Goal: Task Accomplishment & Management: Manage account settings

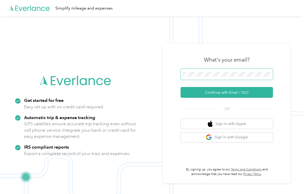
click at [195, 71] on span at bounding box center [226, 74] width 92 height 11
click at [187, 77] on span at bounding box center [226, 74] width 92 height 11
click at [228, 92] on button "Continue with Email / SSO" at bounding box center [226, 92] width 92 height 11
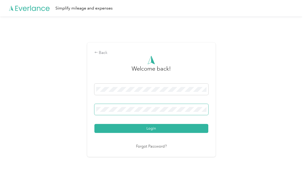
click at [152, 128] on button "Login" at bounding box center [151, 128] width 114 height 9
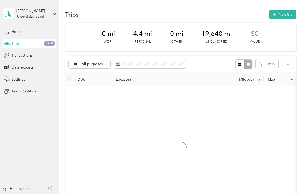
click at [28, 44] on div "Trips 8960" at bounding box center [30, 43] width 54 height 9
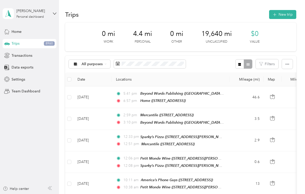
click at [99, 41] on div "0 mi Work 4.4 mi Personal 0 mi Other 19,640 mi Unclassified $0 Value" at bounding box center [180, 37] width 231 height 29
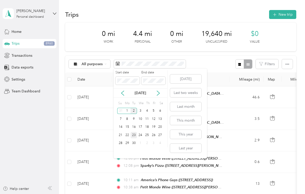
click at [133, 135] on div "23" at bounding box center [133, 135] width 7 height 6
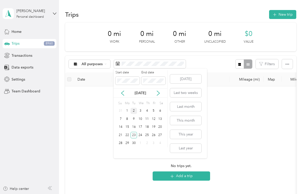
click at [123, 89] on div "[DATE]" at bounding box center [140, 92] width 54 height 9
click at [122, 92] on icon at bounding box center [122, 92] width 5 height 5
click at [127, 144] on div "25" at bounding box center [127, 143] width 7 height 6
click at [133, 144] on div "26" at bounding box center [133, 143] width 7 height 6
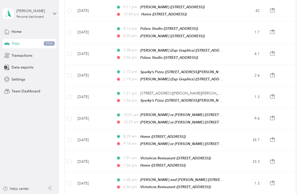
scroll to position [90, 0]
